Goal: Find contact information: Find contact information

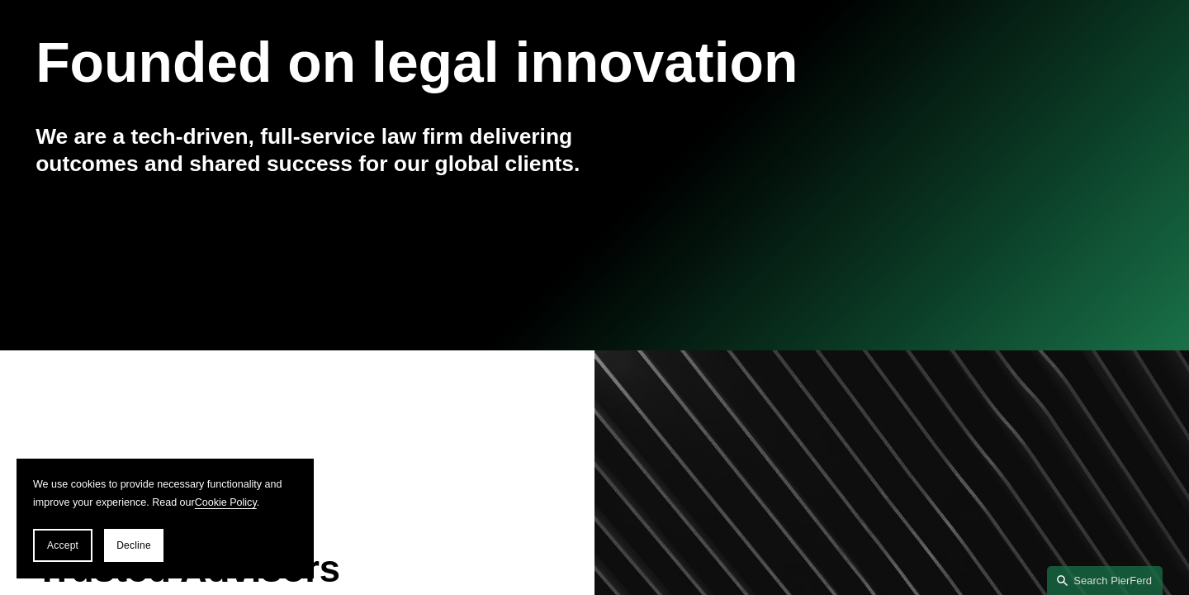
scroll to position [235, 0]
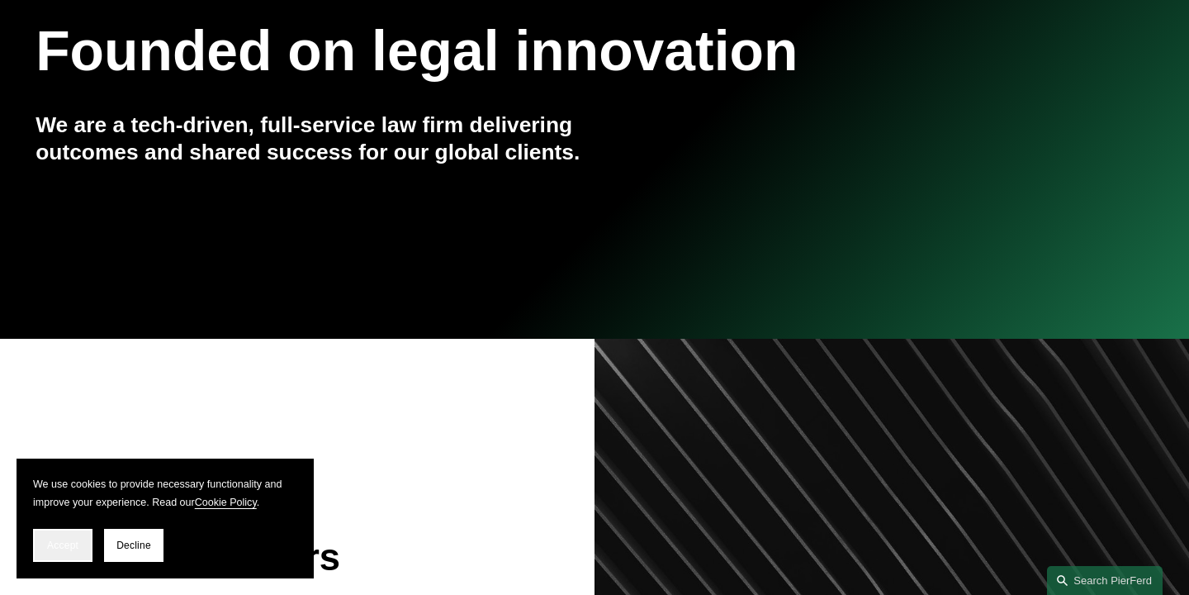
click at [75, 548] on span "Accept" at bounding box center [62, 545] width 31 height 12
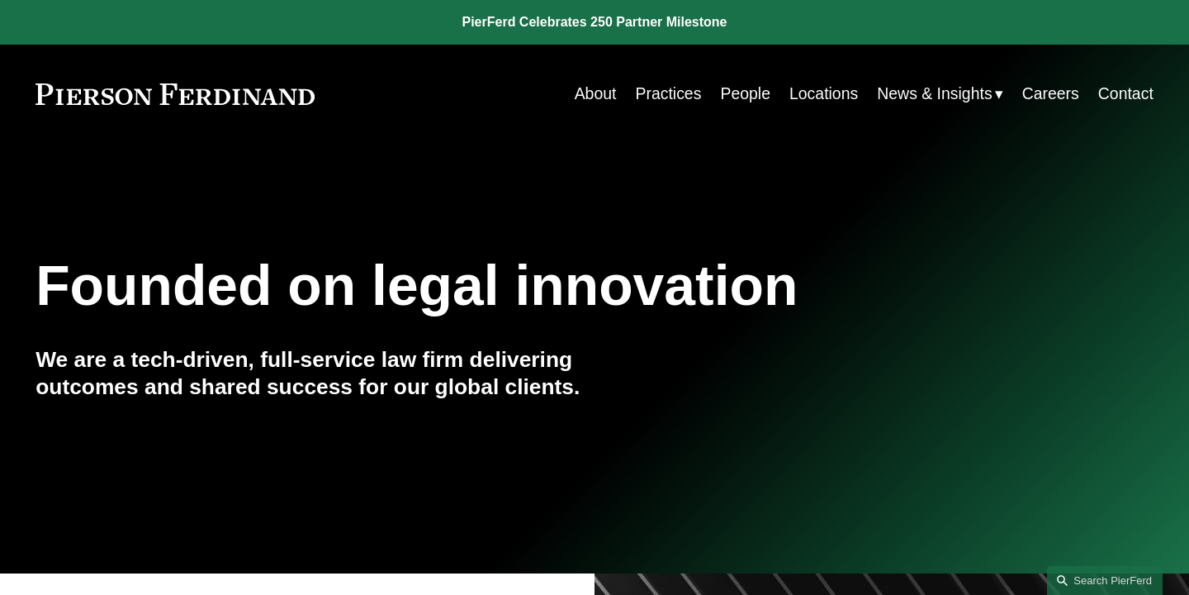
scroll to position [0, 0]
click at [767, 90] on nav "About Practices People Locations News & Insights News Insights Blogs Careers Co…" at bounding box center [864, 94] width 579 height 32
click at [750, 95] on link "People" at bounding box center [745, 94] width 50 height 32
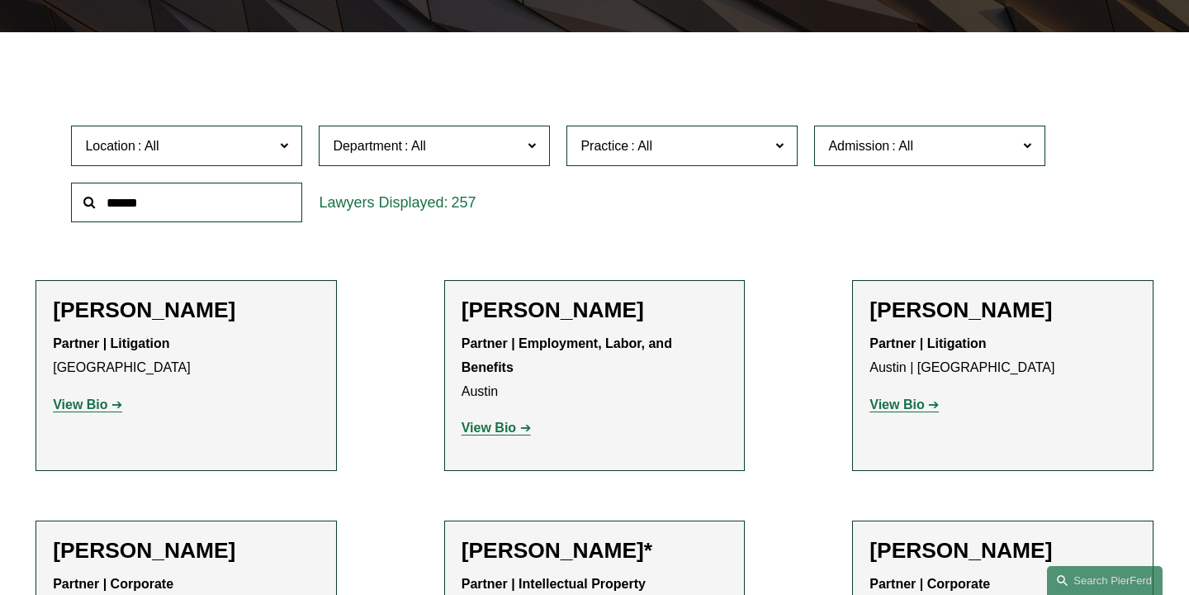
scroll to position [431, 0]
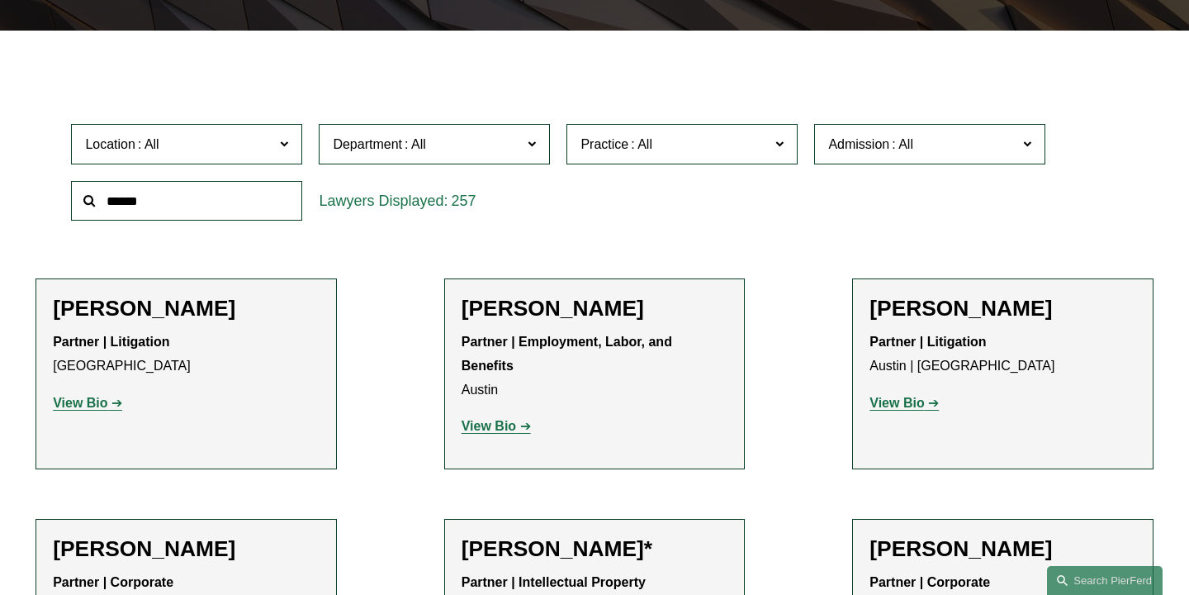
click at [239, 193] on input "text" at bounding box center [186, 201] width 231 height 40
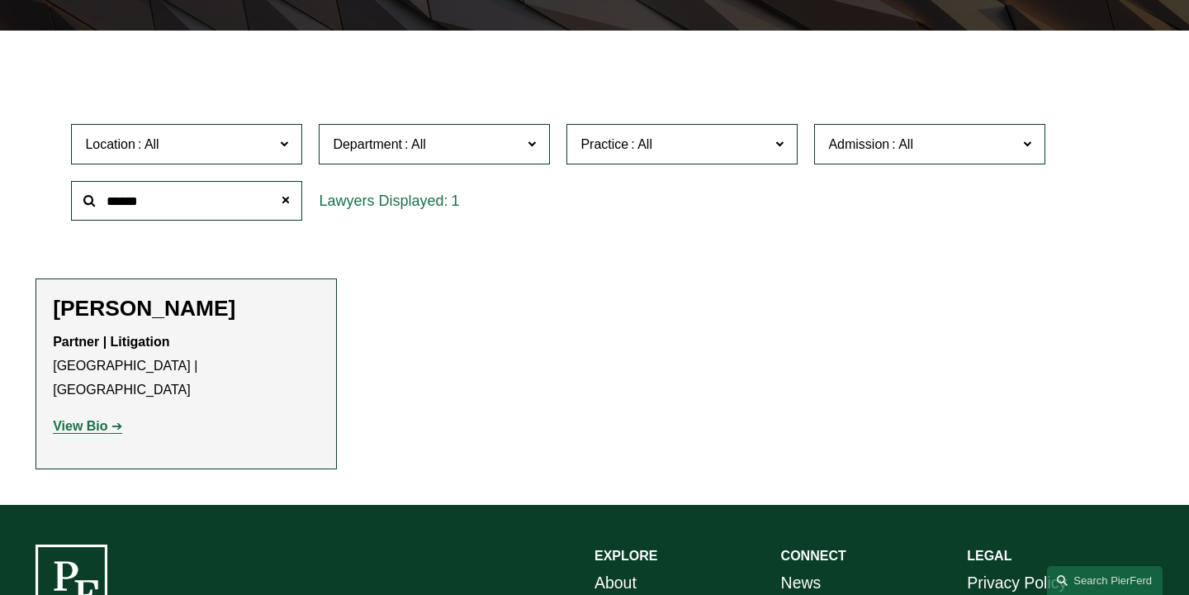
type input "******"
click at [86, 363] on p "Partner | Litigation Palo Alto | Seattle" at bounding box center [186, 365] width 267 height 71
click at [83, 419] on strong "View Bio" at bounding box center [80, 426] width 55 height 14
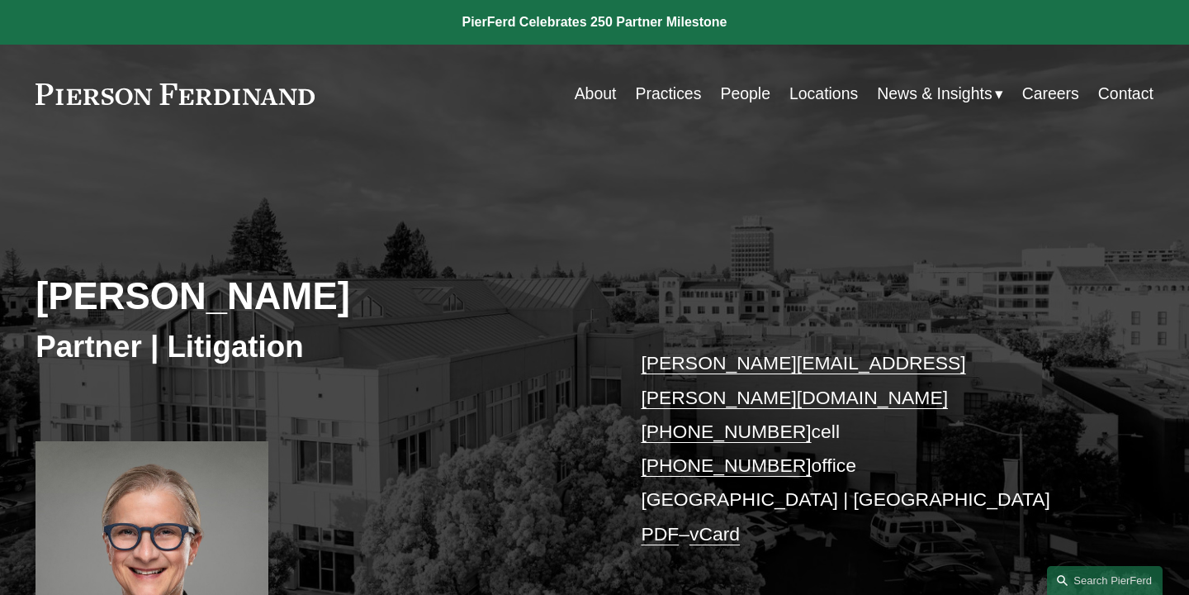
click at [807, 88] on link "Locations" at bounding box center [824, 94] width 69 height 32
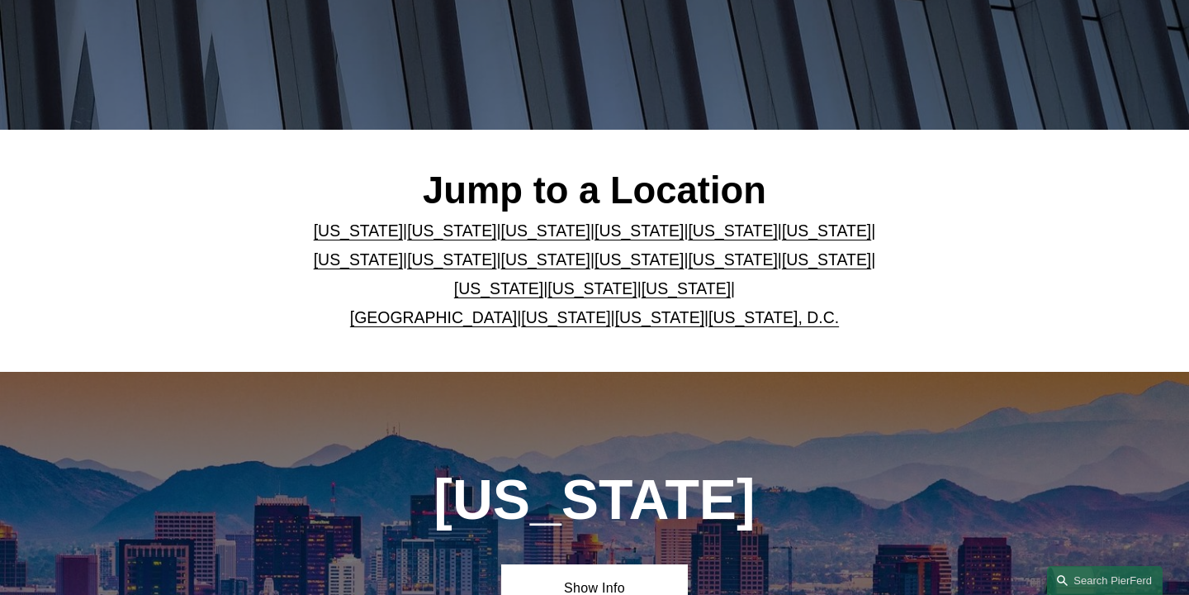
scroll to position [334, 0]
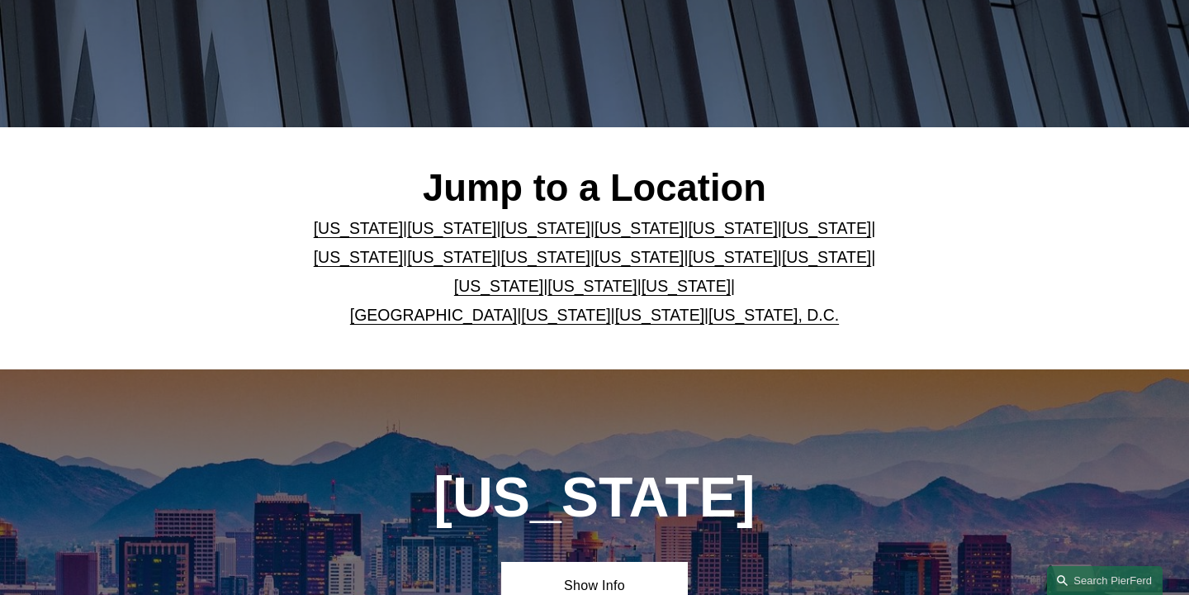
click at [443, 237] on link "[US_STATE]" at bounding box center [451, 228] width 89 height 18
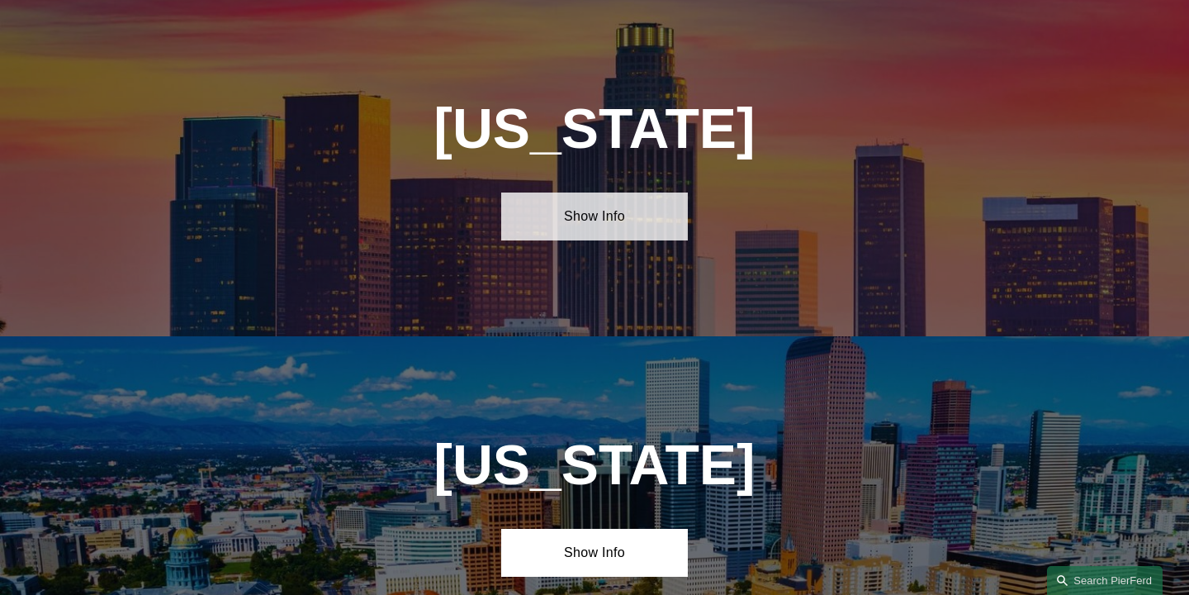
click at [576, 216] on link "Show Info" at bounding box center [594, 216] width 187 height 48
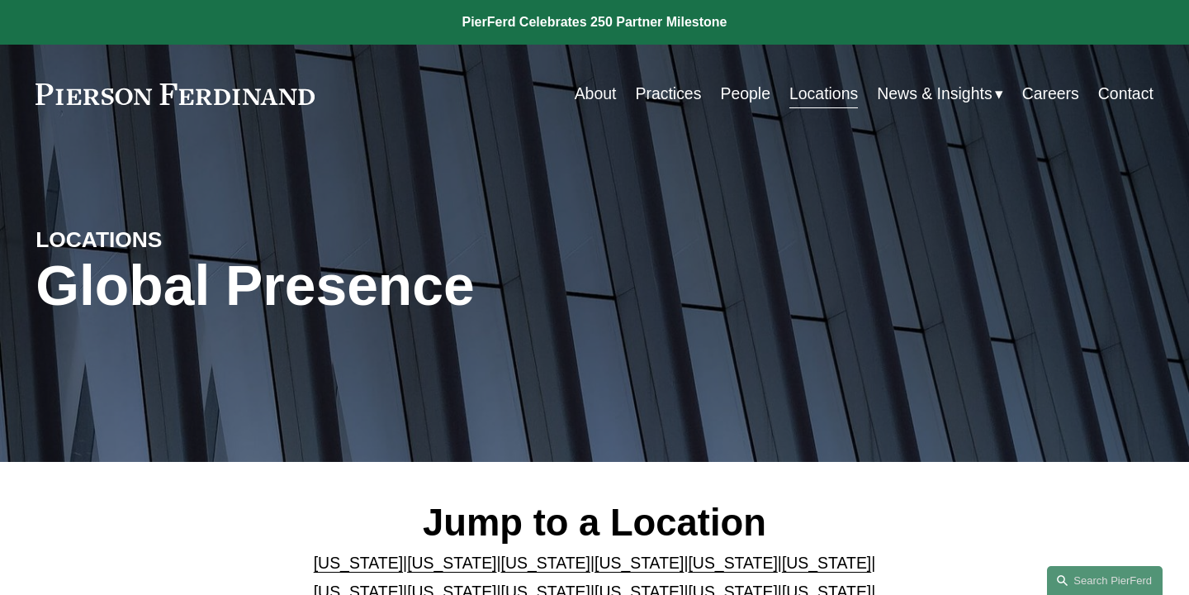
scroll to position [0, 0]
click at [735, 93] on link "People" at bounding box center [745, 94] width 50 height 32
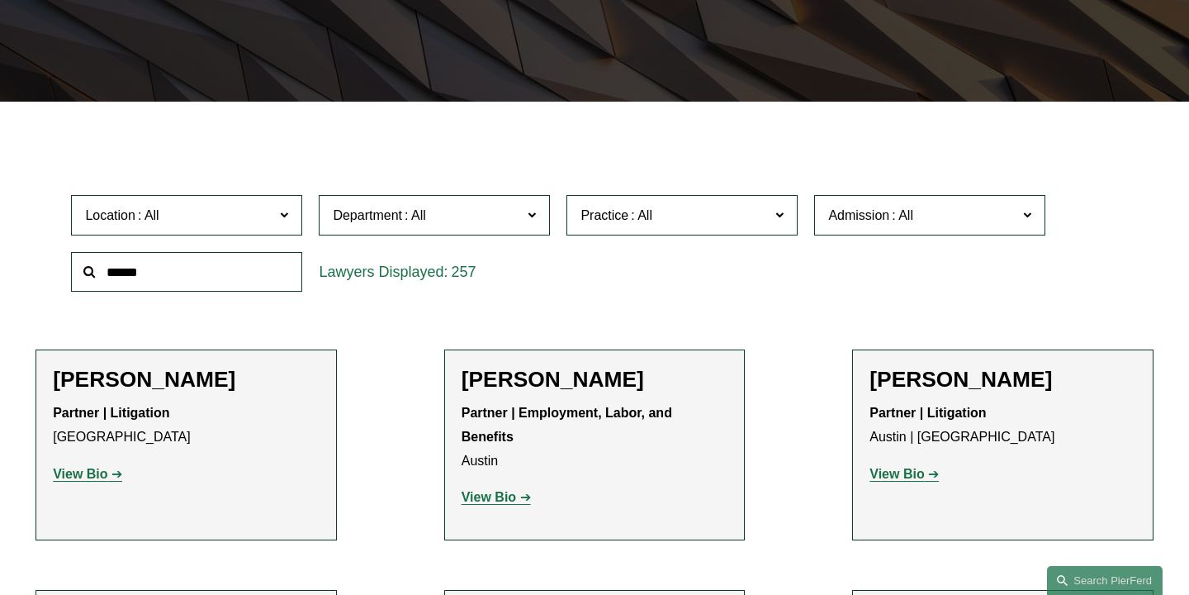
scroll to position [363, 0]
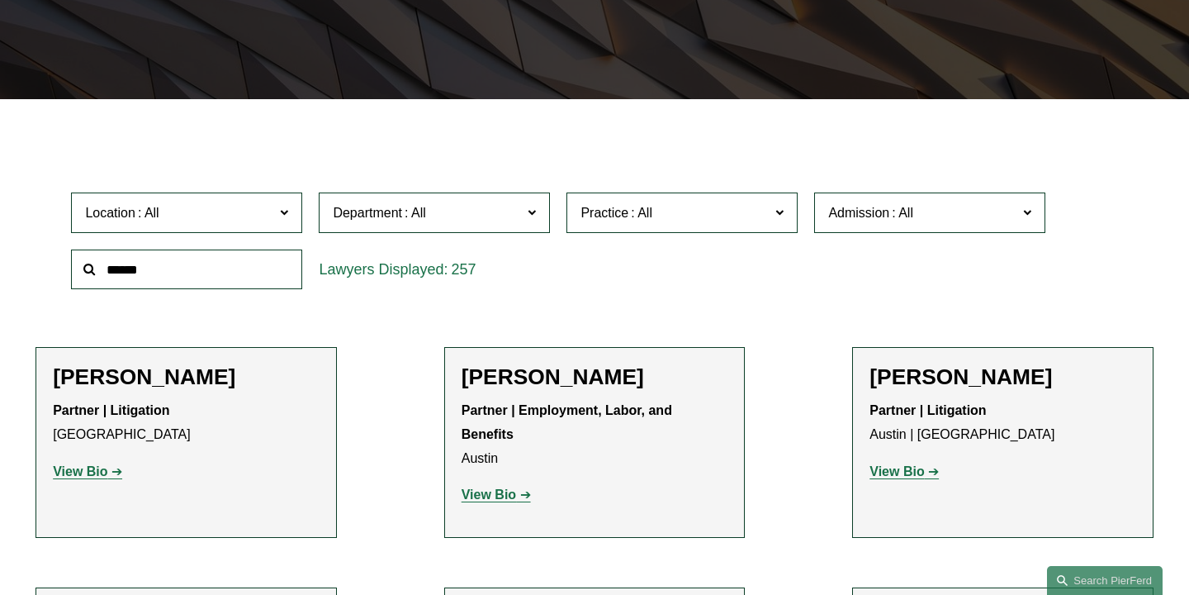
click at [180, 275] on input "text" at bounding box center [186, 269] width 231 height 40
type input "*"
type input "******"
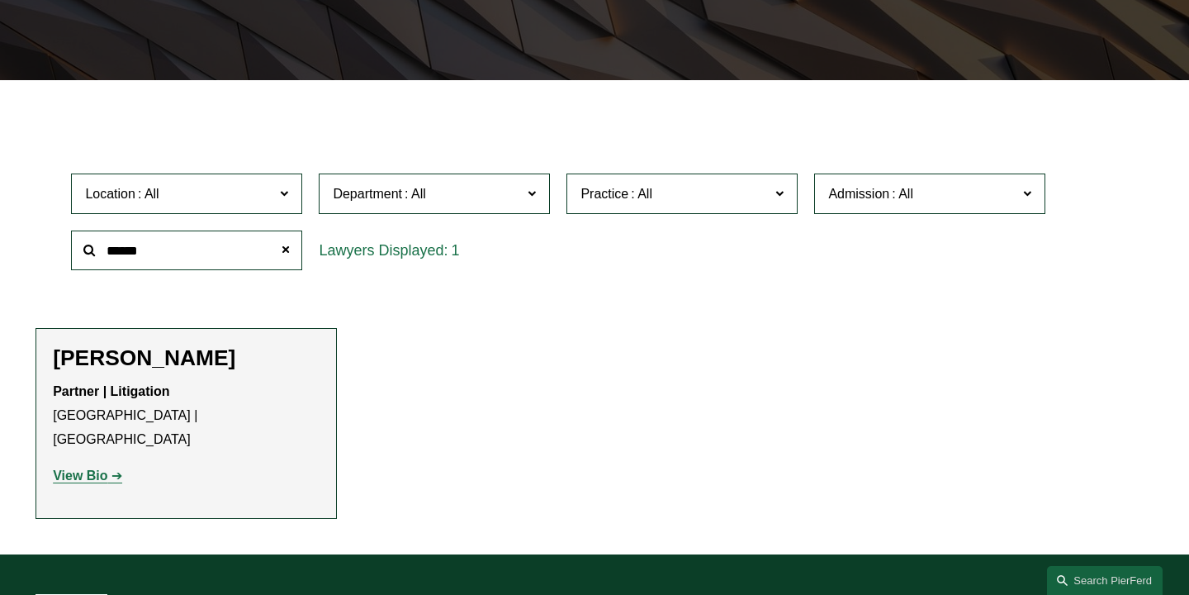
scroll to position [382, 0]
